Goal: Information Seeking & Learning: Find specific fact

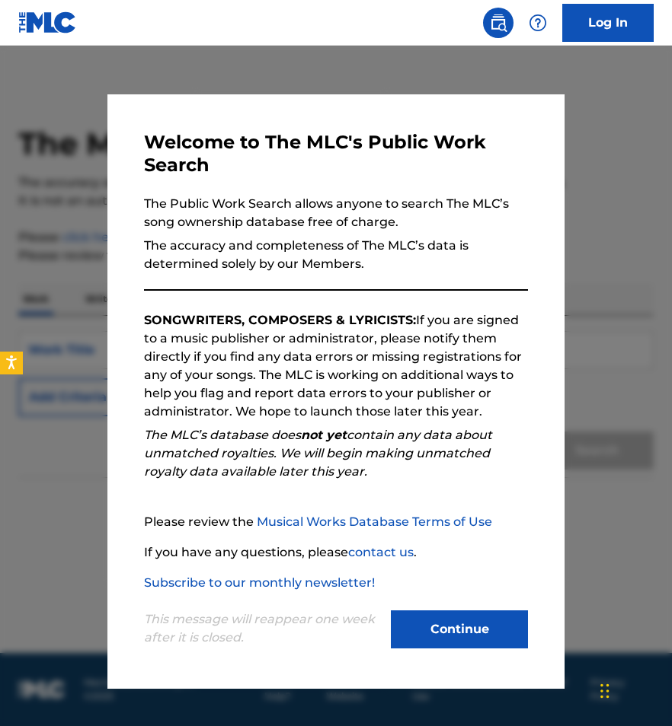
click at [420, 627] on button "Continue" at bounding box center [459, 630] width 137 height 38
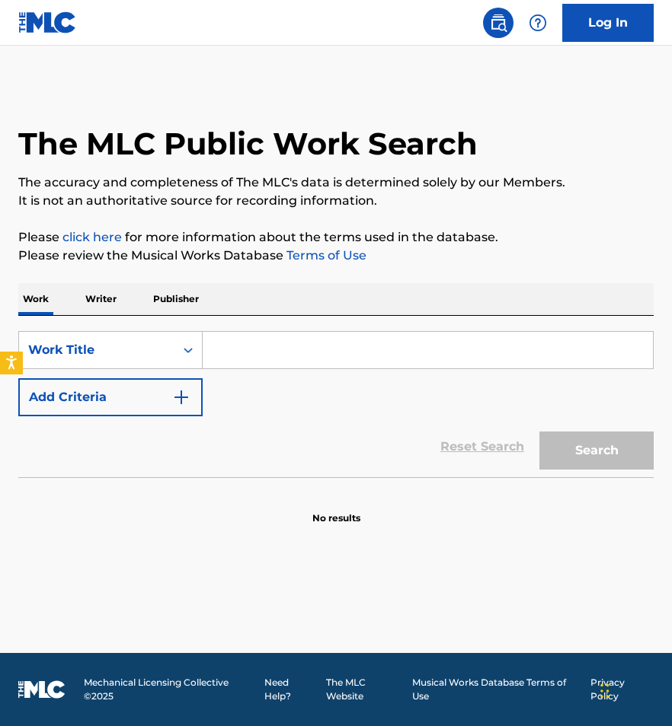
click at [250, 351] on input "Search Form" at bounding box center [428, 350] width 450 height 37
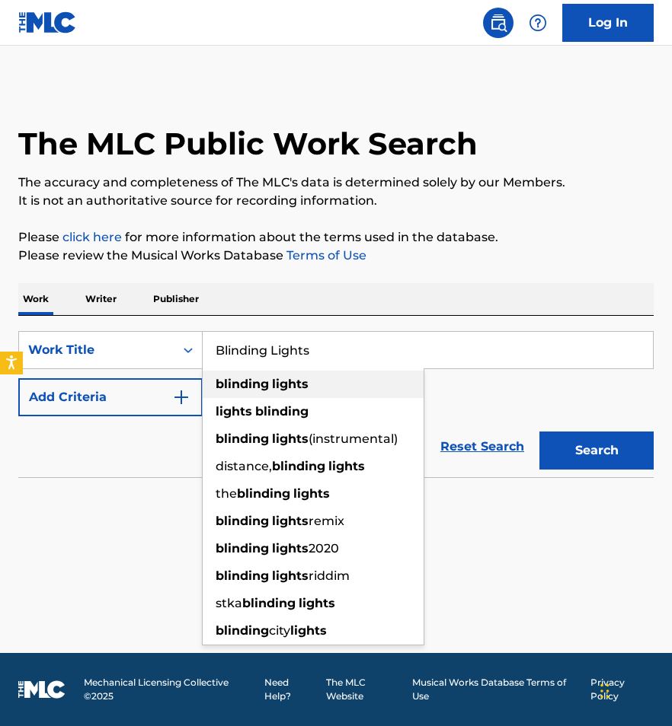
type input "Blinding Lights"
click at [251, 384] on strong "blinding" at bounding box center [241, 384] width 53 height 14
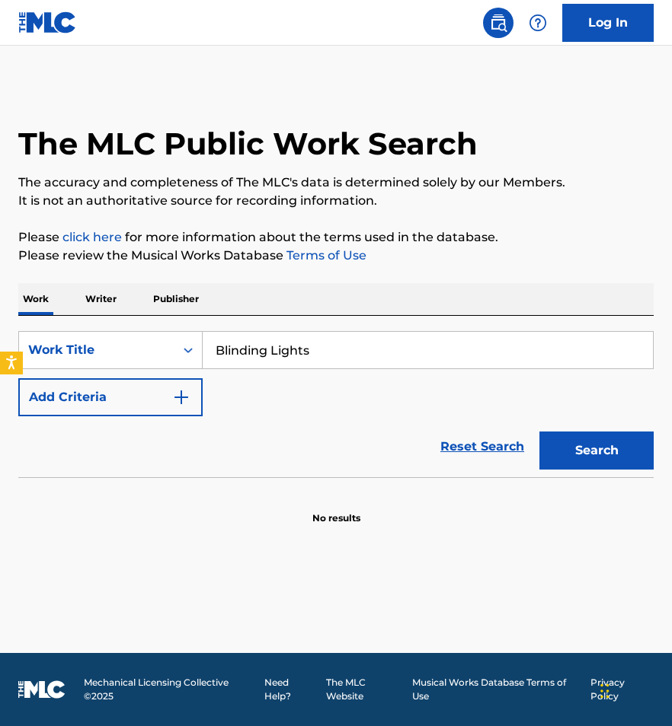
click at [585, 439] on button "Search" at bounding box center [596, 451] width 114 height 38
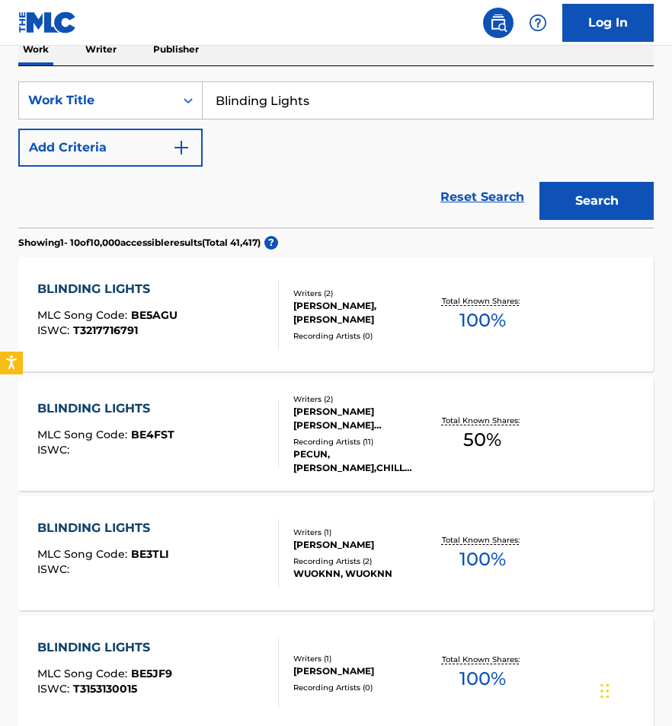
scroll to position [51, 0]
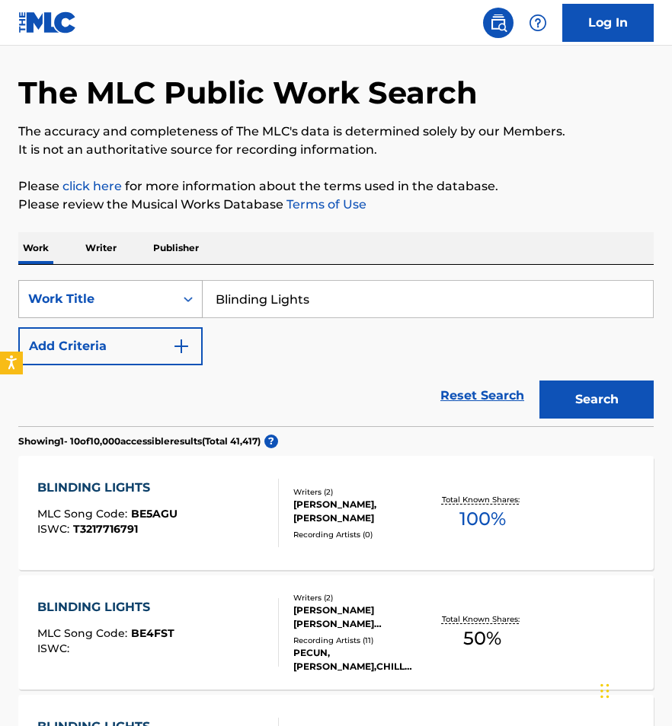
click at [145, 308] on div "Work Title" at bounding box center [96, 299] width 137 height 18
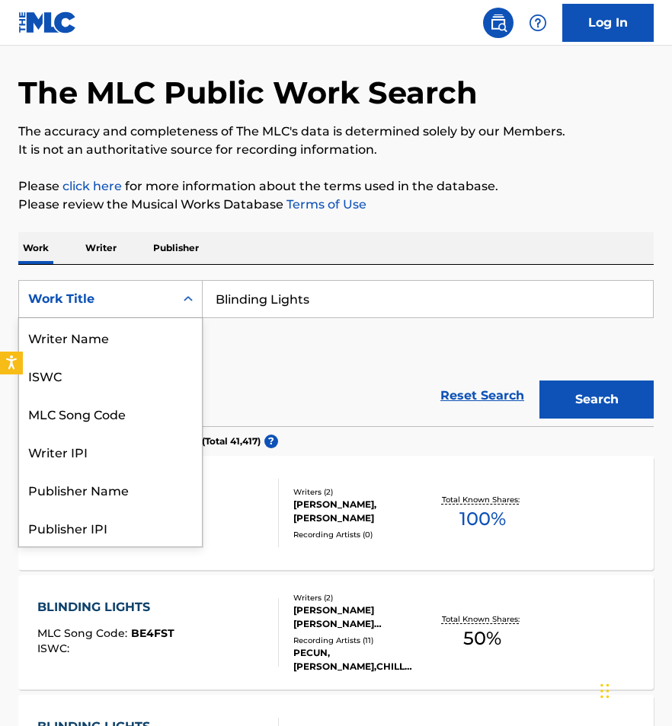
scroll to position [76, 0]
click at [109, 247] on p "Writer" at bounding box center [101, 248] width 40 height 32
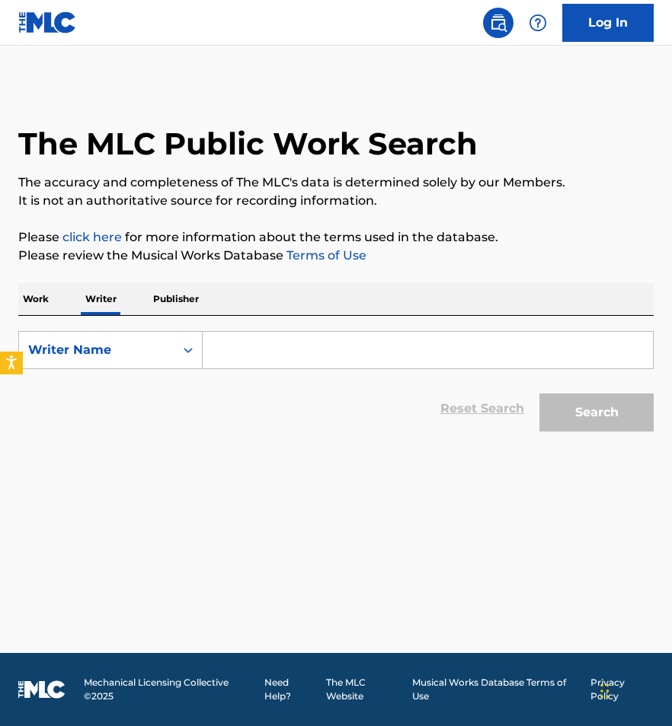
click at [255, 343] on input "Search Form" at bounding box center [428, 350] width 450 height 37
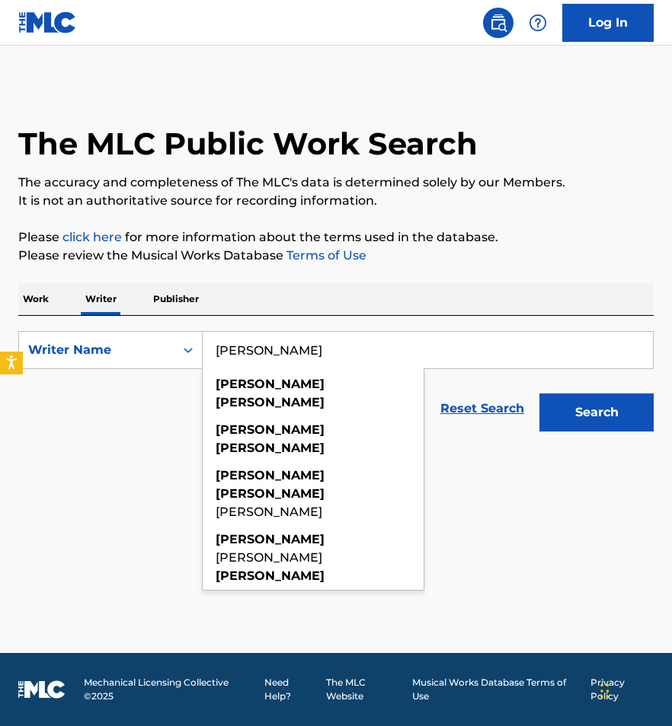
type input "[PERSON_NAME]"
click at [539, 394] on button "Search" at bounding box center [596, 413] width 114 height 38
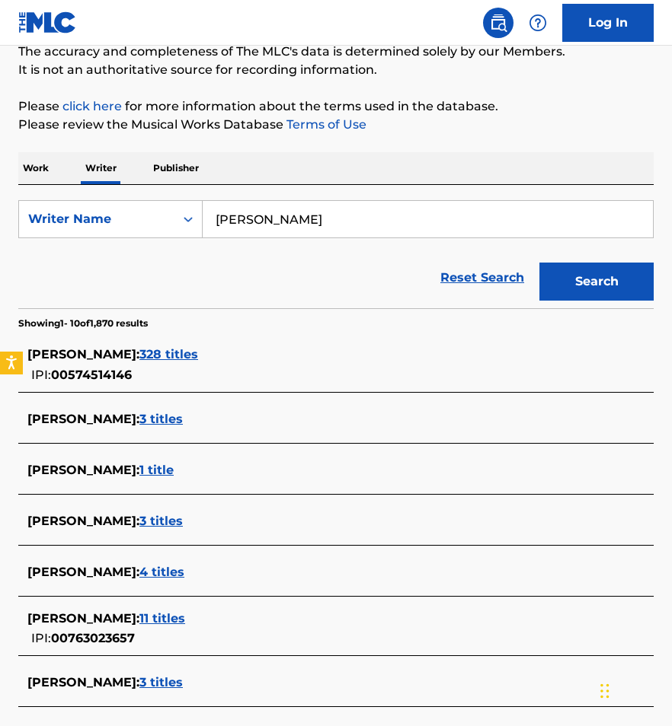
scroll to position [146, 0]
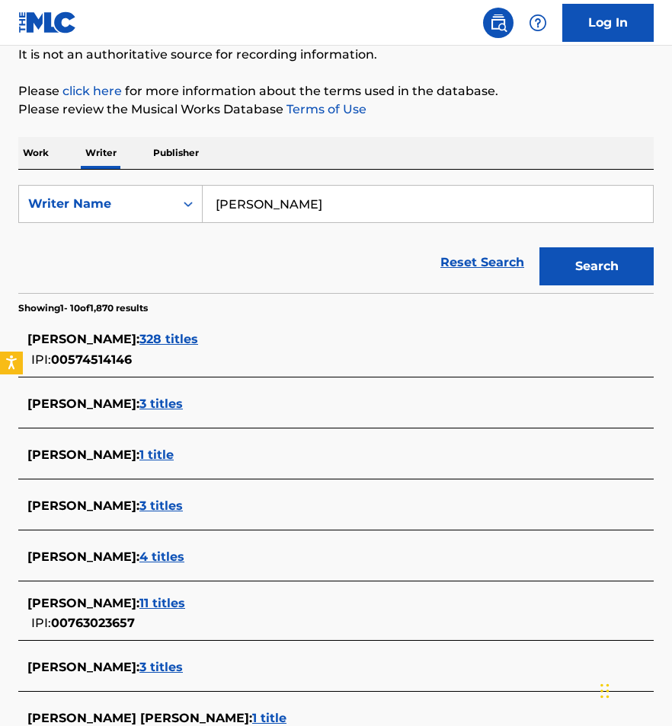
click at [164, 339] on span "328 titles" at bounding box center [168, 339] width 59 height 14
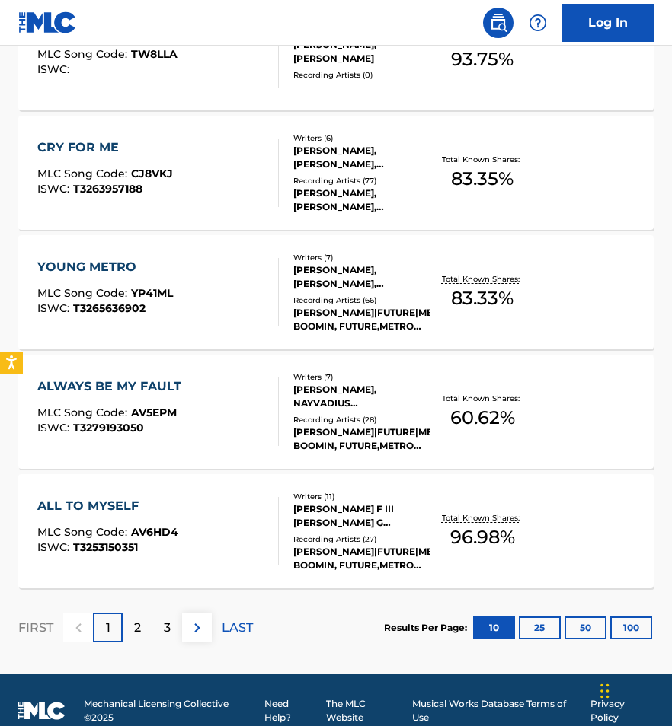
scroll to position [1130, 0]
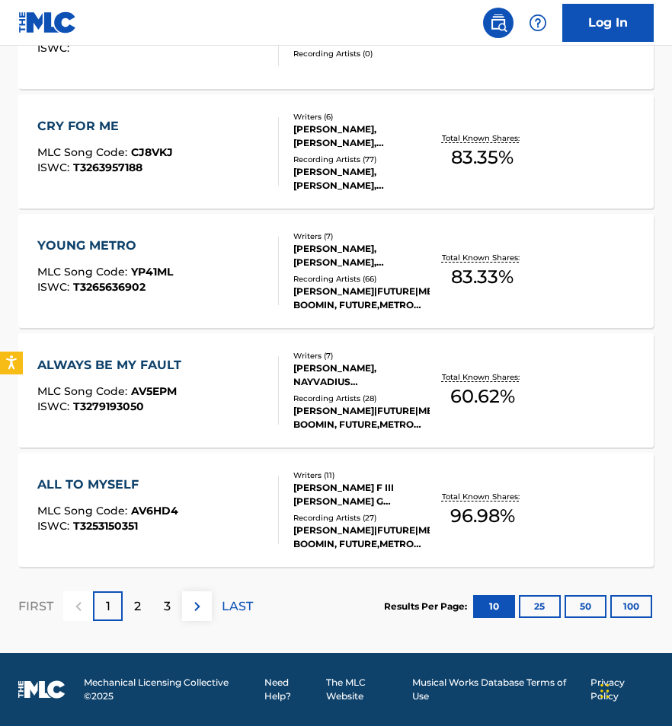
click at [133, 604] on div "2" at bounding box center [138, 607] width 30 height 30
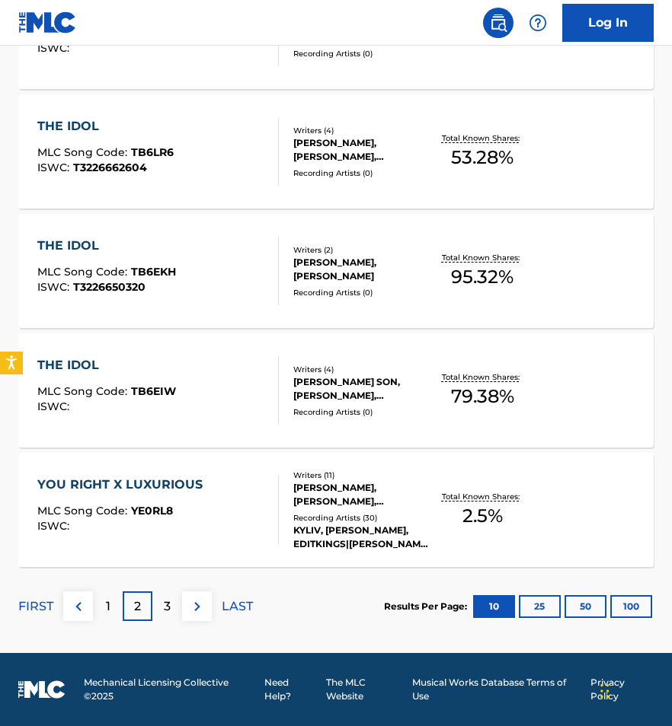
click at [170, 605] on p "3" at bounding box center [167, 607] width 7 height 18
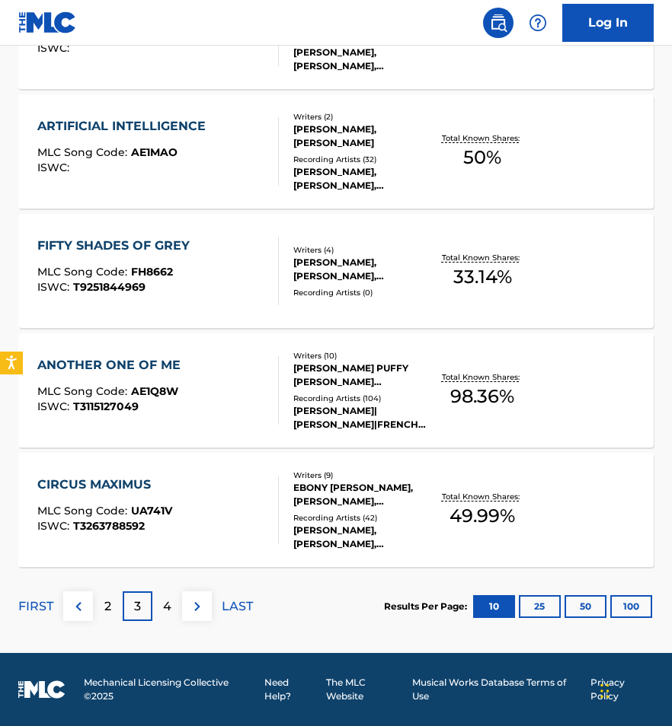
click at [168, 605] on p "4" at bounding box center [167, 607] width 8 height 18
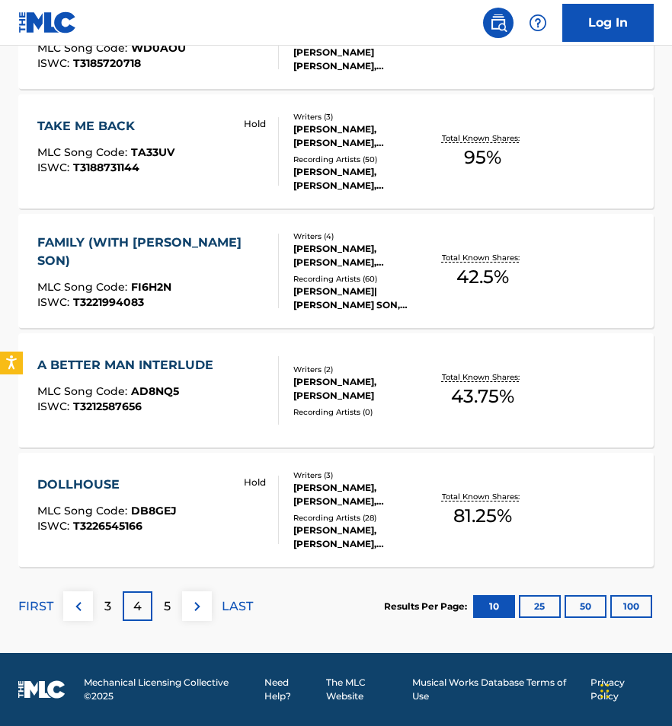
click at [174, 612] on div "5" at bounding box center [167, 607] width 30 height 30
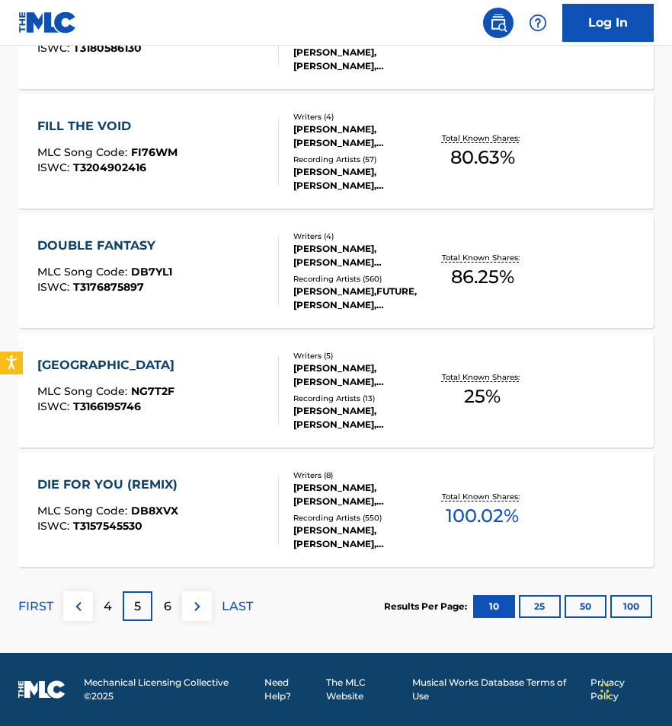
click at [167, 608] on p "6" at bounding box center [168, 607] width 8 height 18
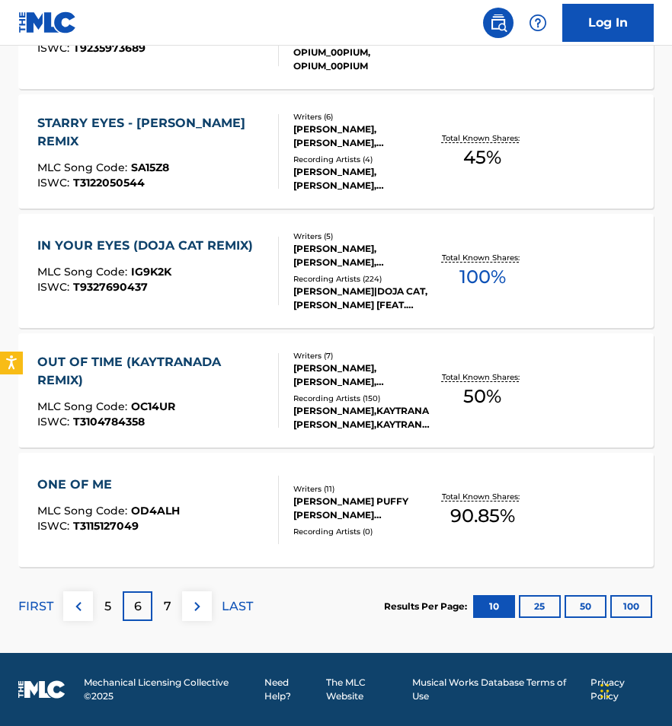
click at [168, 609] on p "7" at bounding box center [168, 607] width 8 height 18
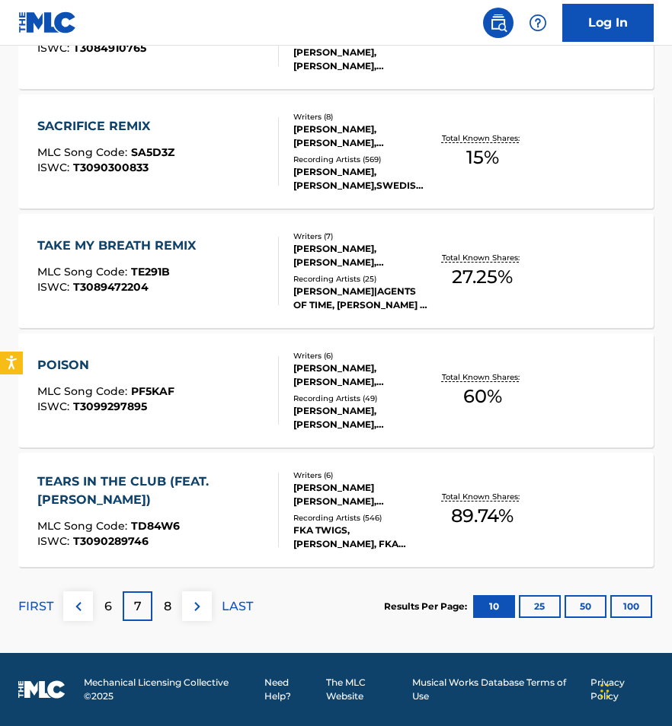
click at [166, 609] on p "8" at bounding box center [168, 607] width 8 height 18
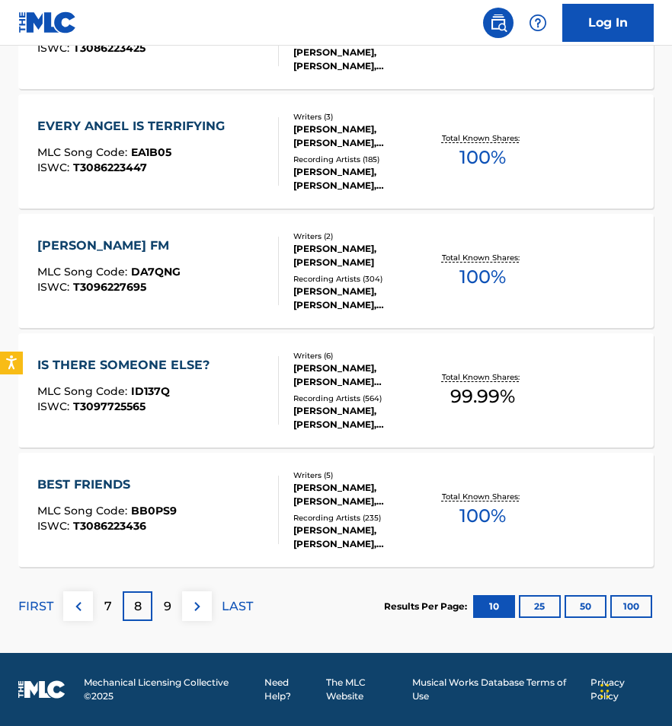
click at [166, 602] on p "9" at bounding box center [168, 607] width 8 height 18
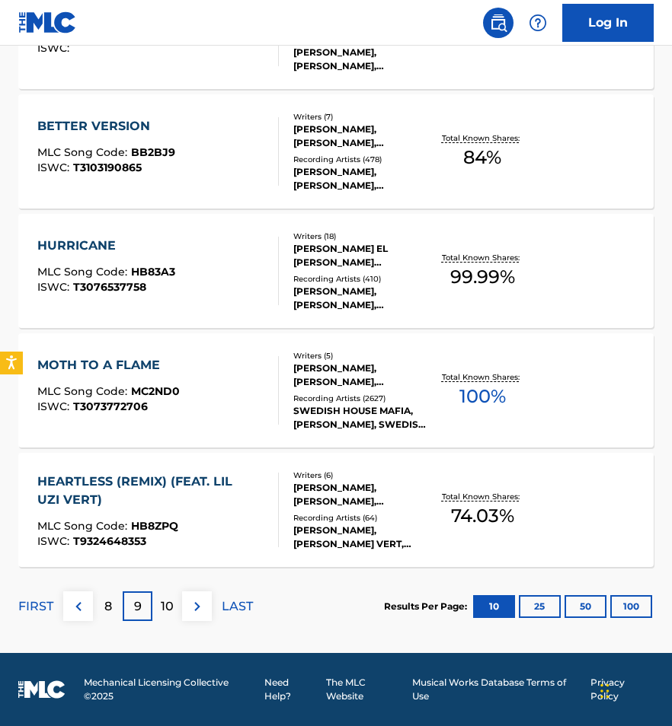
click at [173, 614] on p "10" at bounding box center [167, 607] width 13 height 18
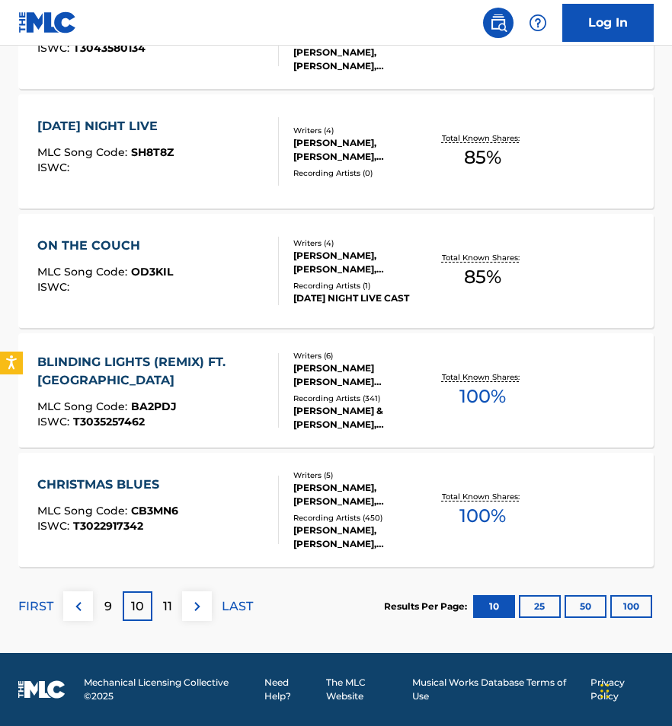
click at [166, 601] on p "11" at bounding box center [167, 607] width 9 height 18
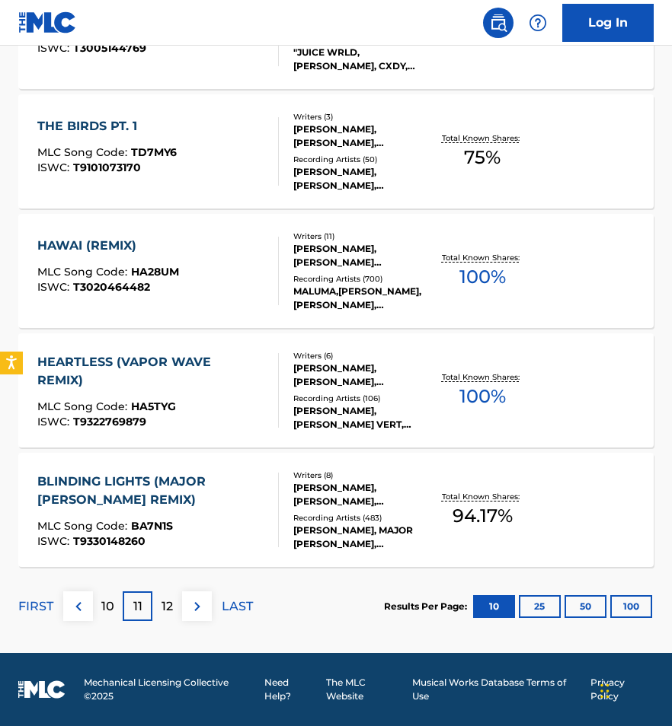
click at [166, 605] on p "12" at bounding box center [166, 607] width 11 height 18
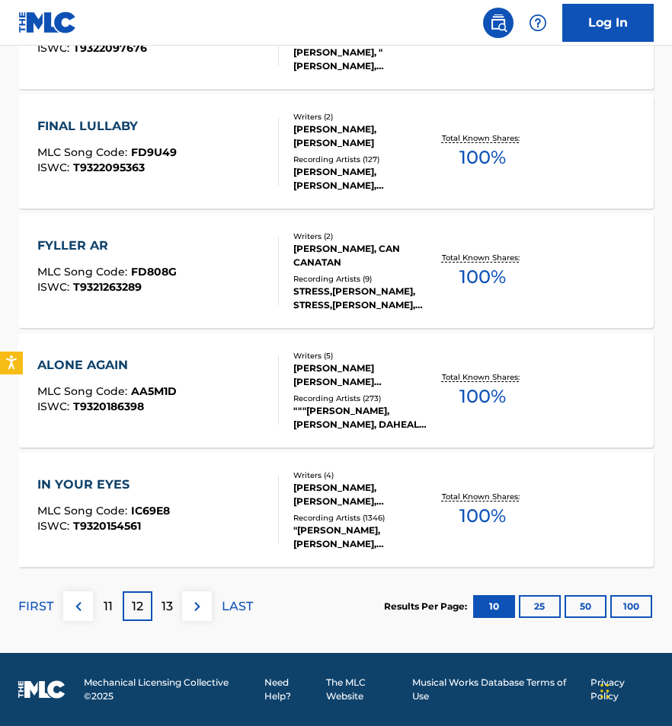
click at [158, 610] on div "13" at bounding box center [167, 607] width 30 height 30
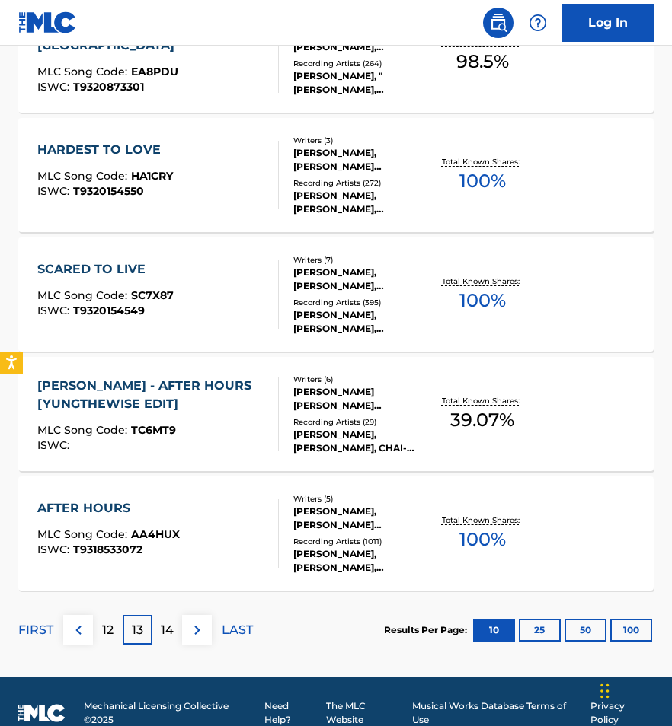
scroll to position [1122, 0]
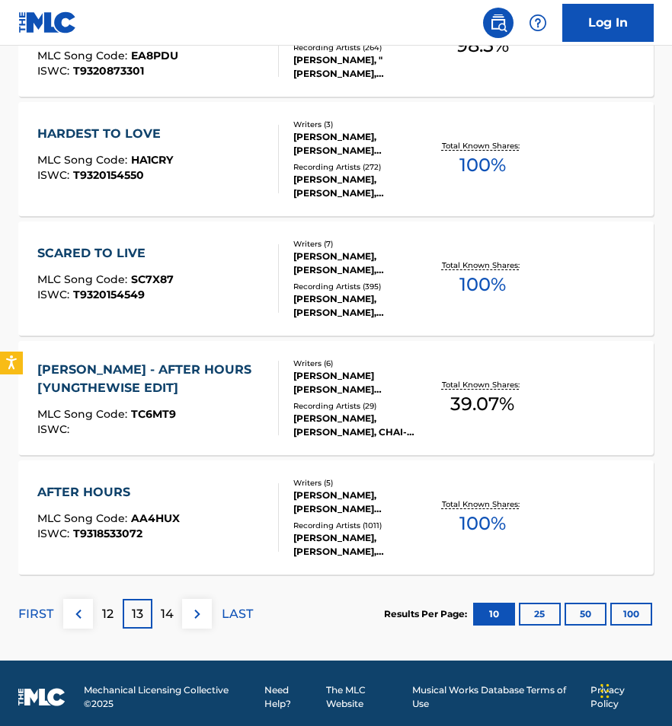
click at [170, 610] on p "14" at bounding box center [167, 614] width 13 height 18
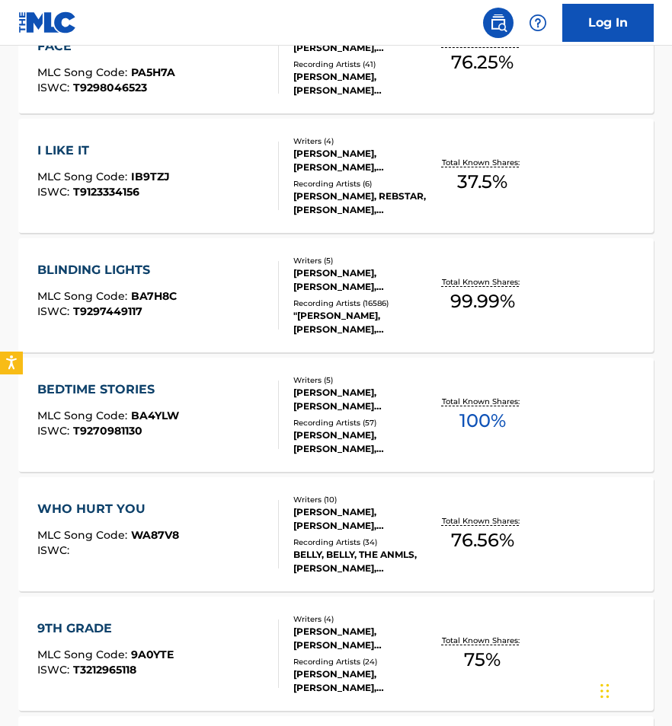
scroll to position [876, 0]
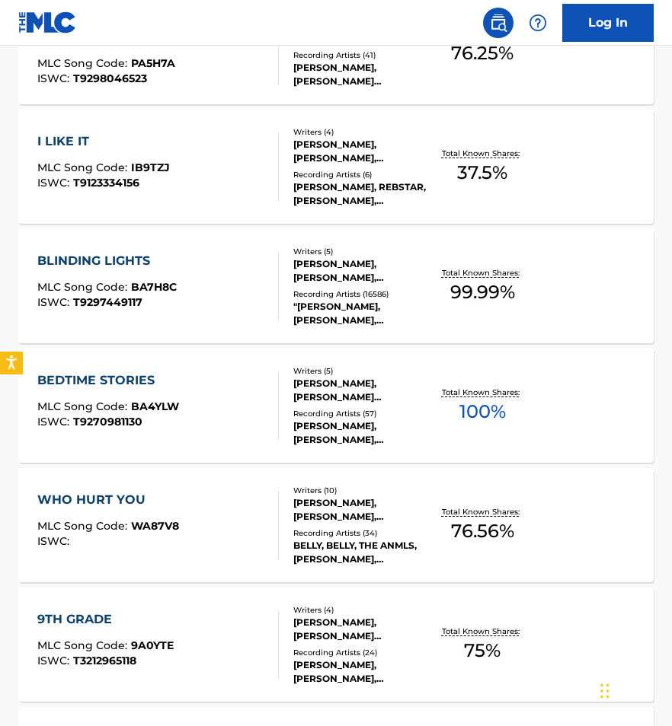
click at [124, 263] on div "BLINDING LIGHTS" at bounding box center [106, 261] width 139 height 18
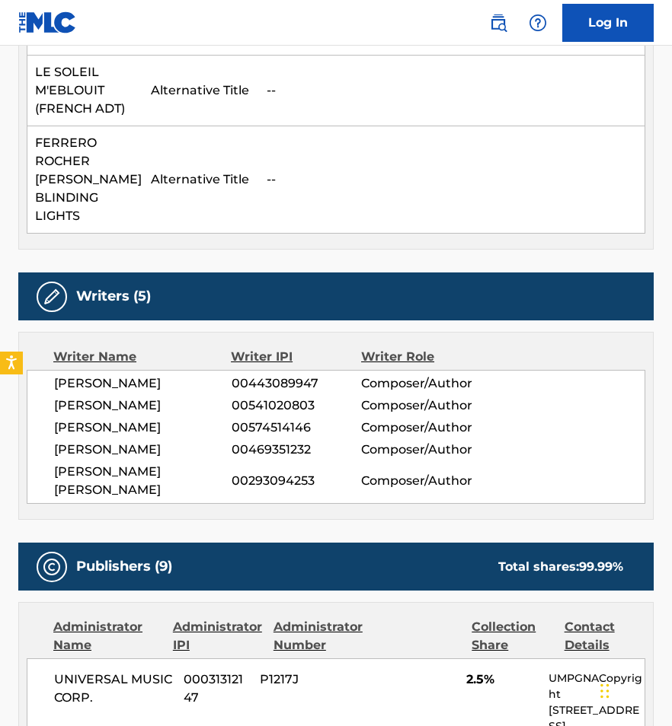
scroll to position [525, 0]
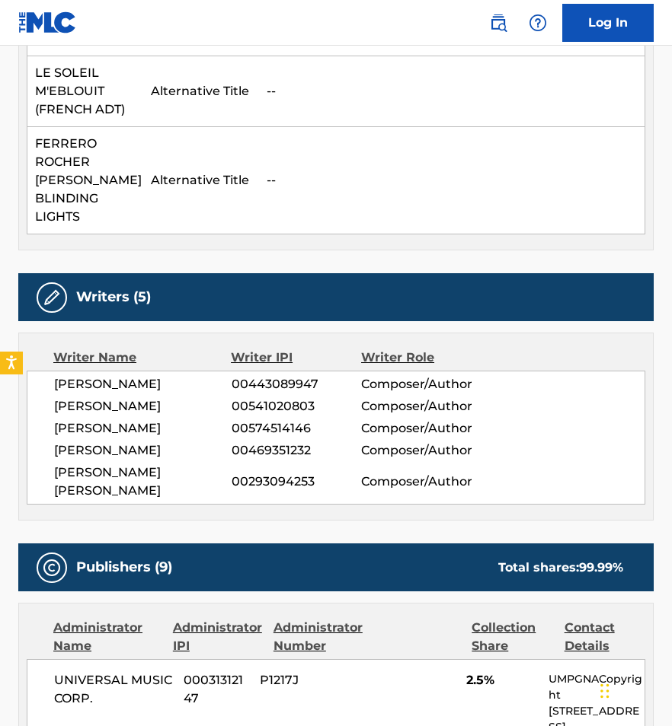
click at [61, 313] on div at bounding box center [52, 297] width 30 height 30
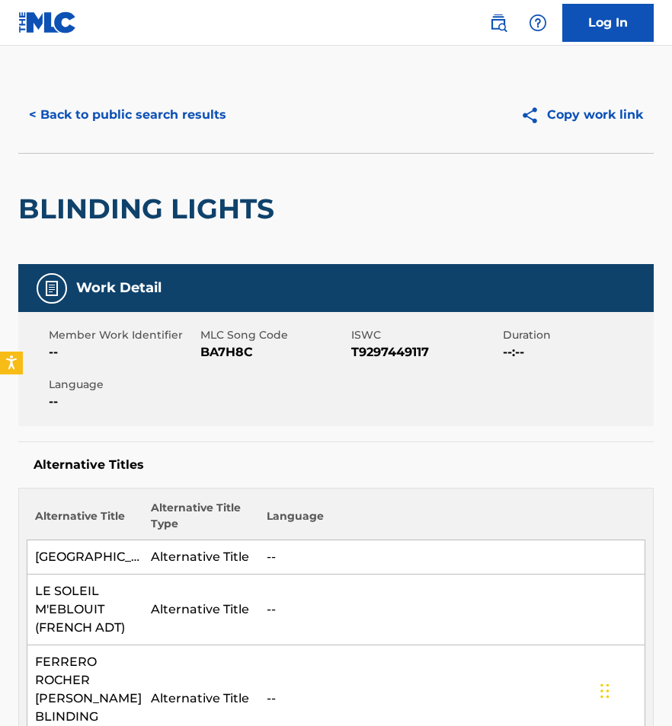
scroll to position [0, 0]
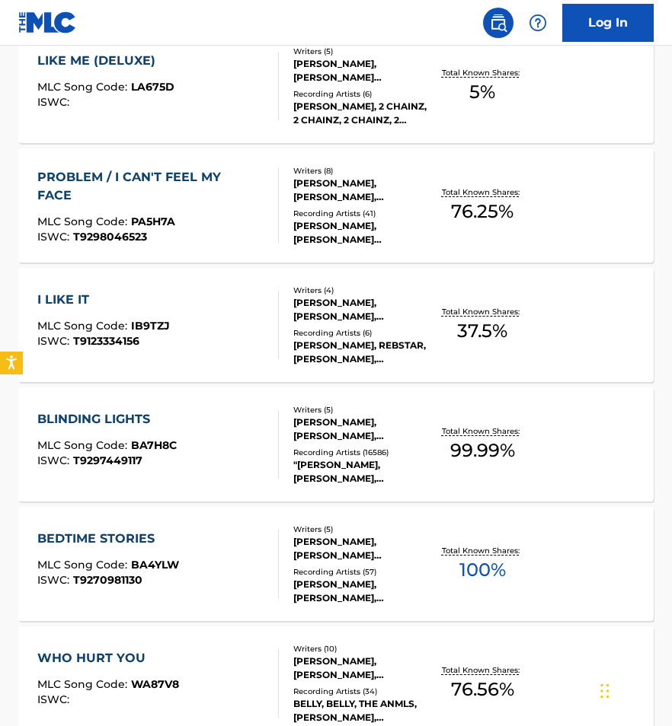
scroll to position [719, 0]
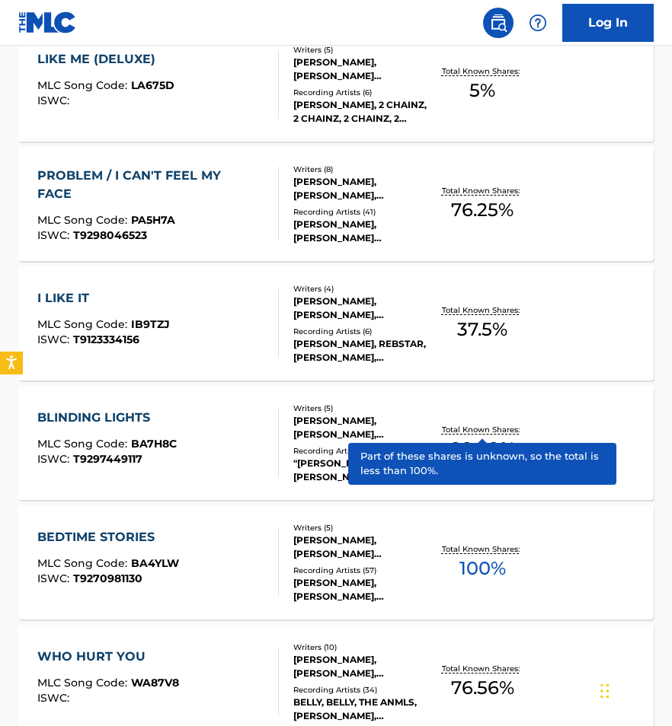
click at [466, 433] on p "Total Known Shares:" at bounding box center [482, 429] width 81 height 11
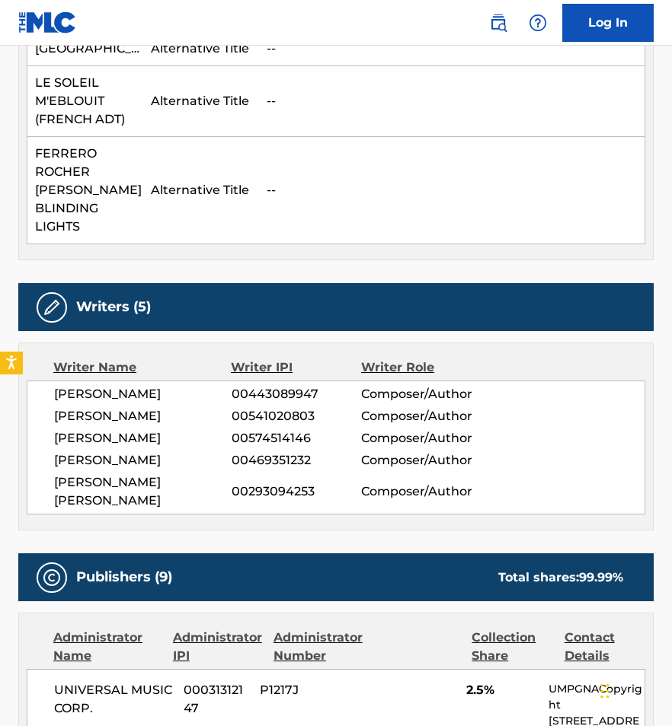
scroll to position [509, 0]
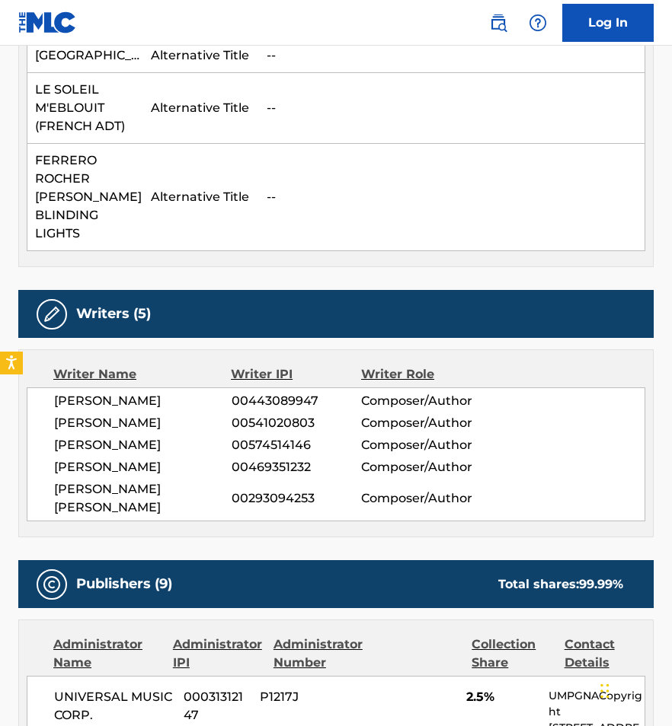
click at [237, 508] on span "00293094253" at bounding box center [296, 499] width 130 height 18
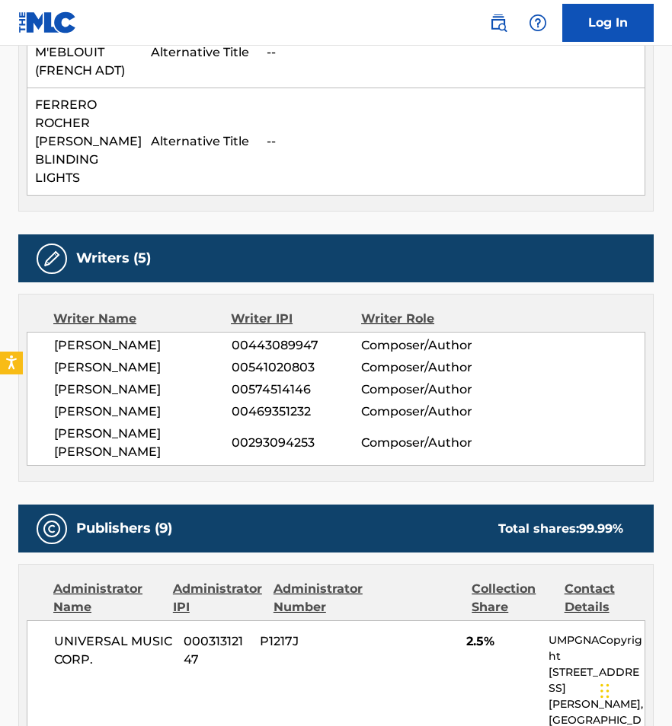
scroll to position [539, 0]
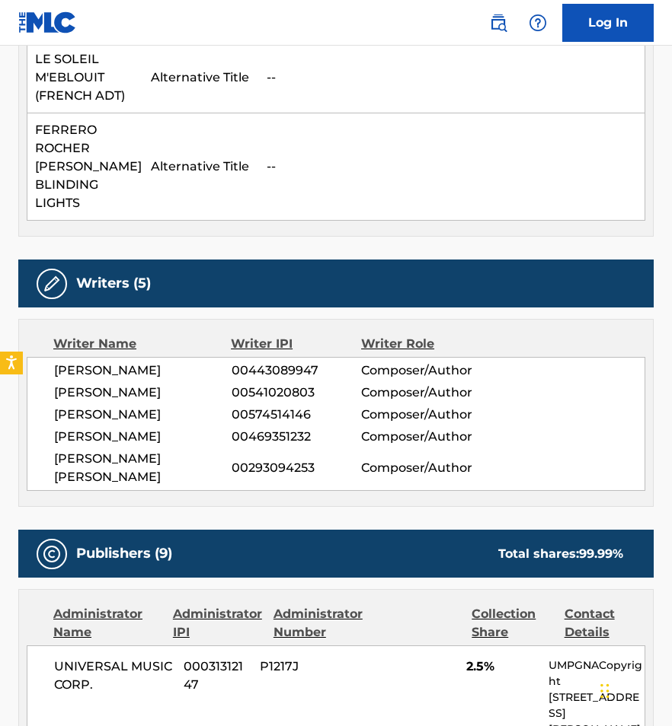
click at [249, 402] on span "00541020803" at bounding box center [296, 393] width 130 height 18
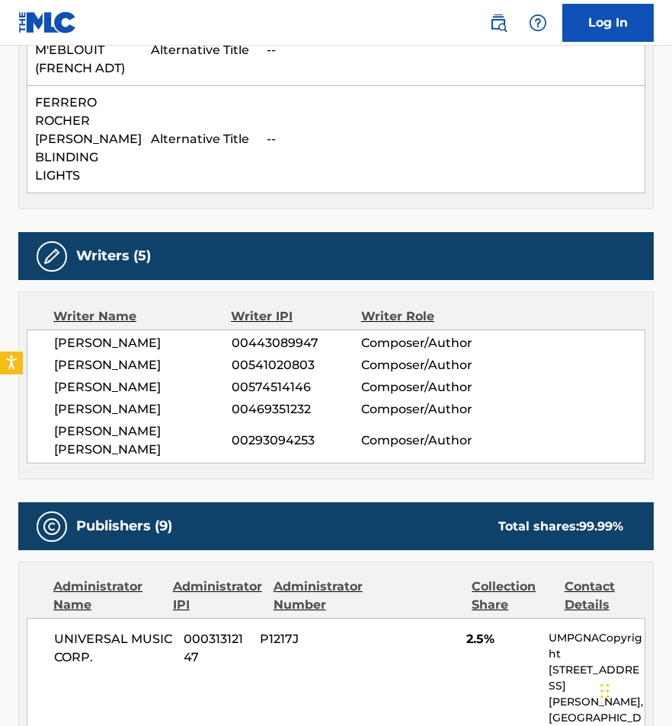
scroll to position [569, 0]
